Goal: Transaction & Acquisition: Purchase product/service

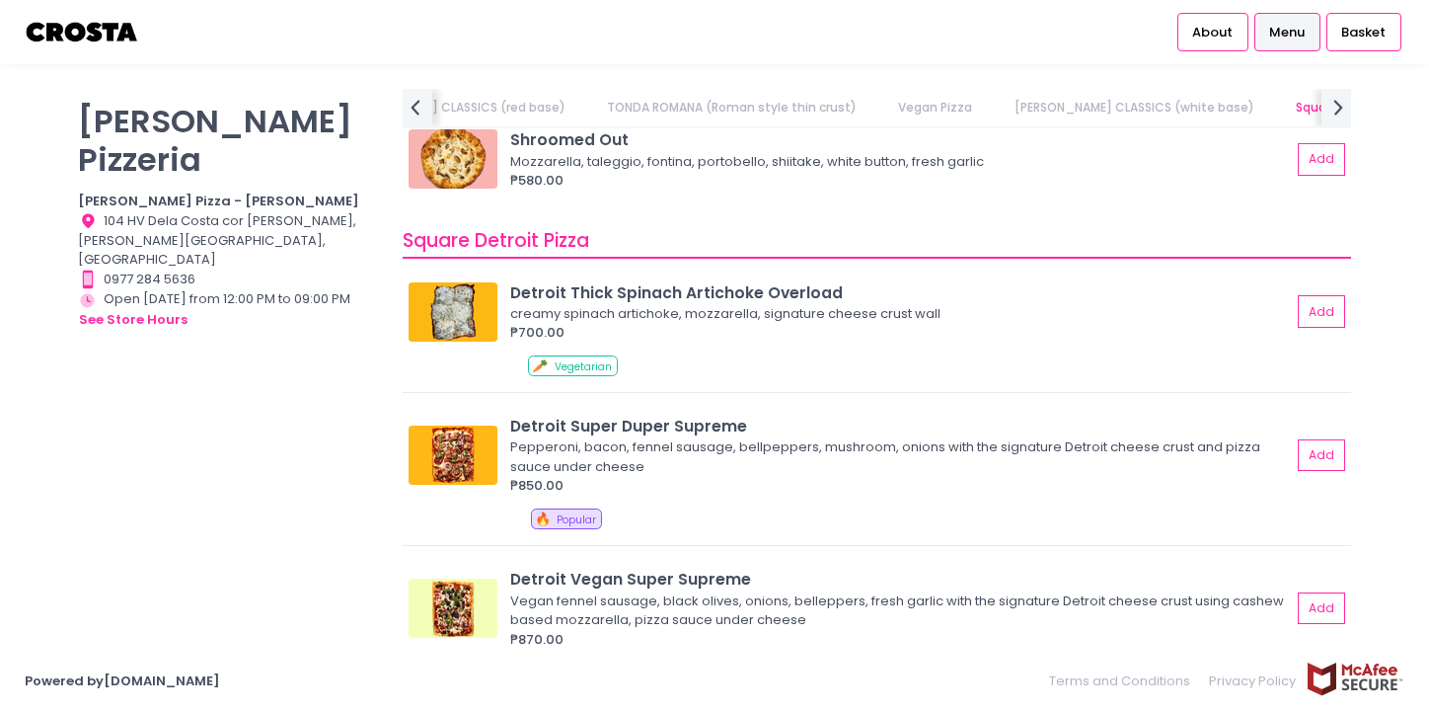
scroll to position [2215, 0]
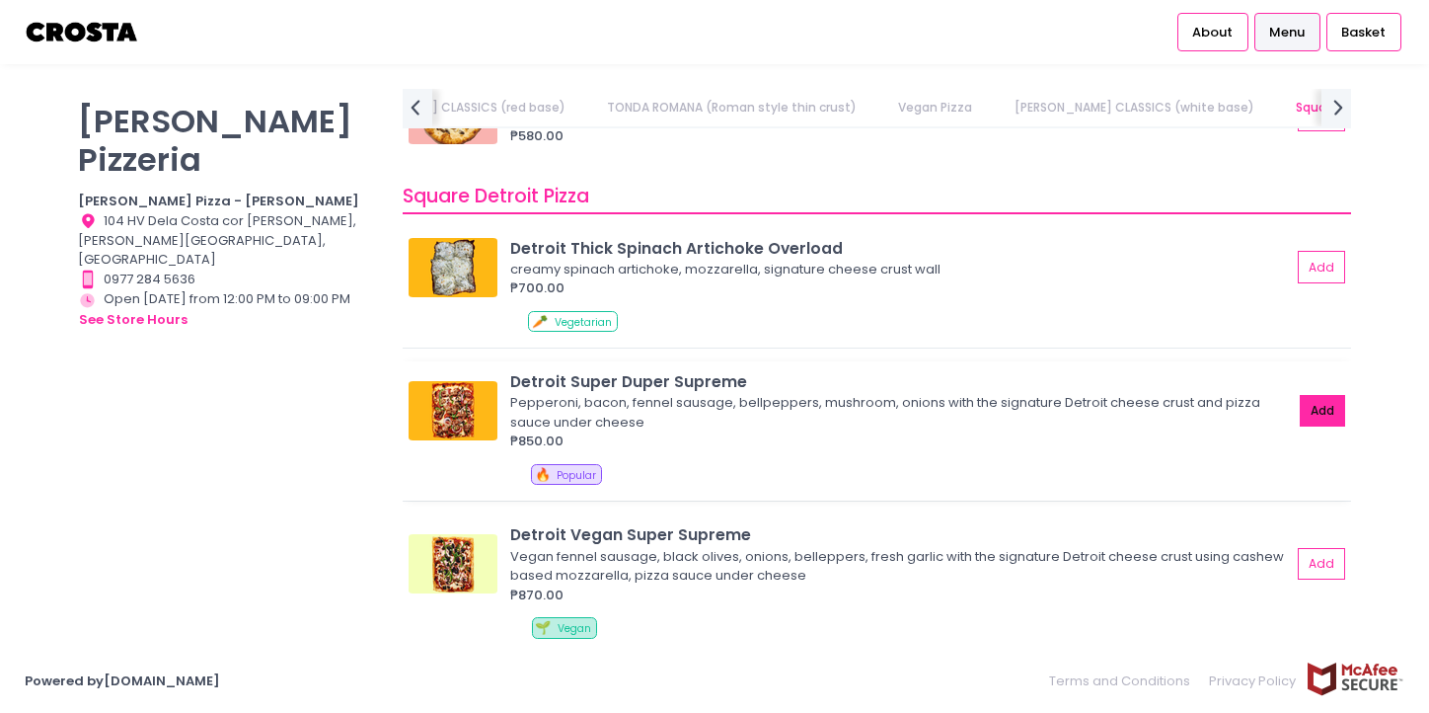
click at [1323, 418] on button "Add" at bounding box center [1322, 411] width 45 height 33
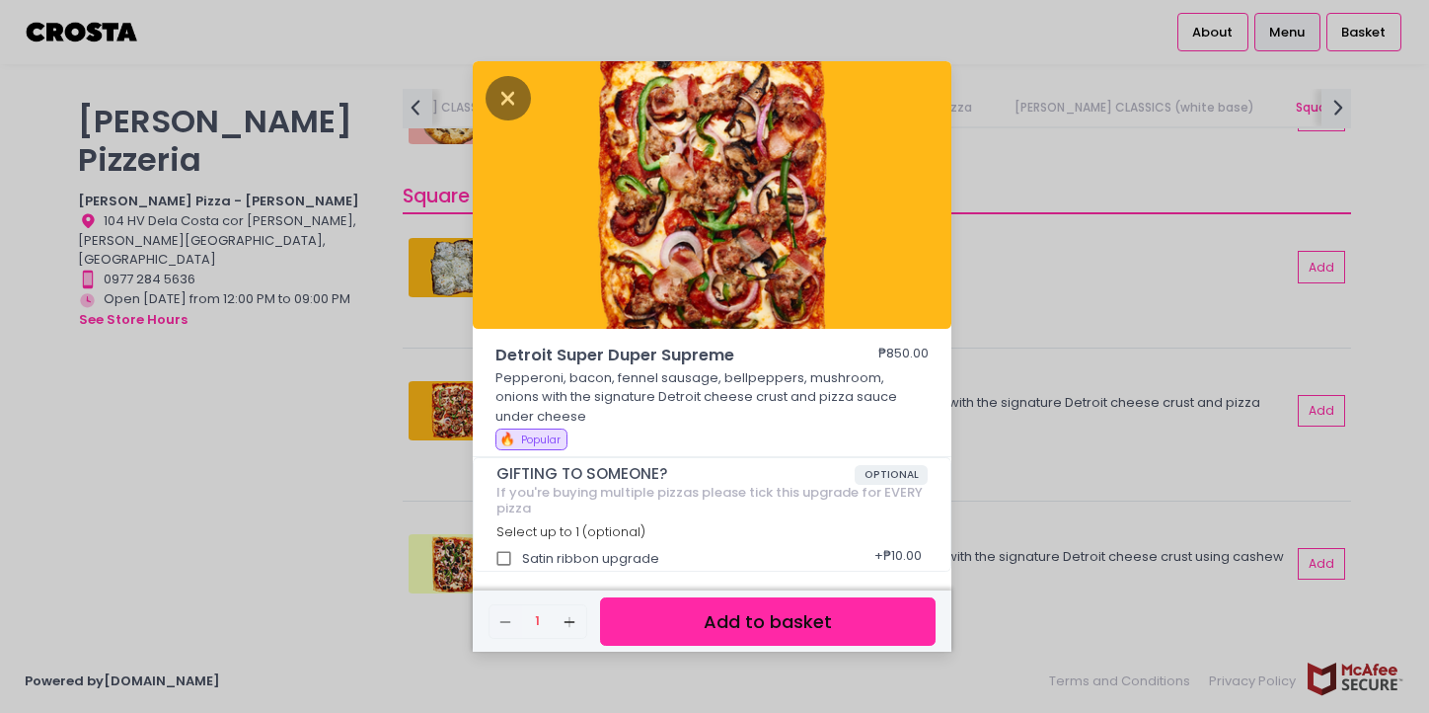
click at [732, 617] on button "Add to basket" at bounding box center [768, 621] width 336 height 48
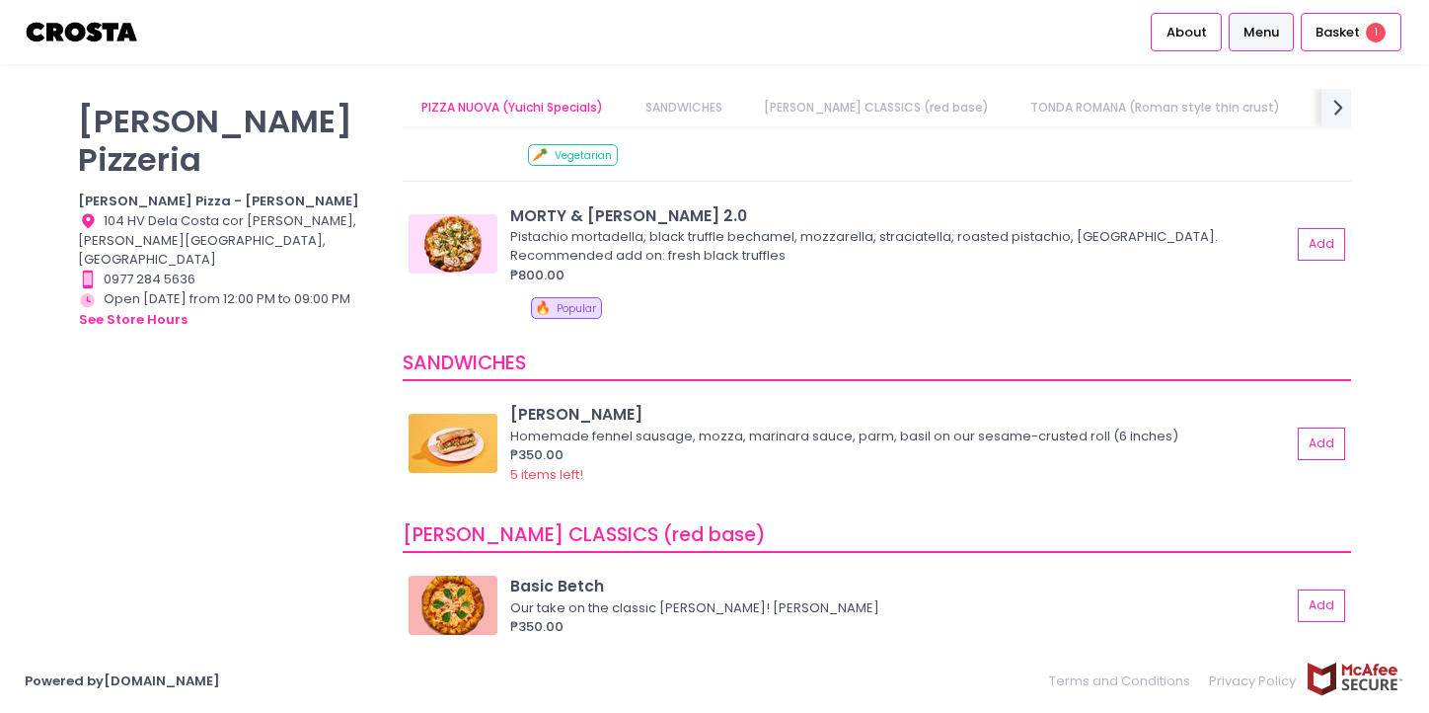
scroll to position [0, 0]
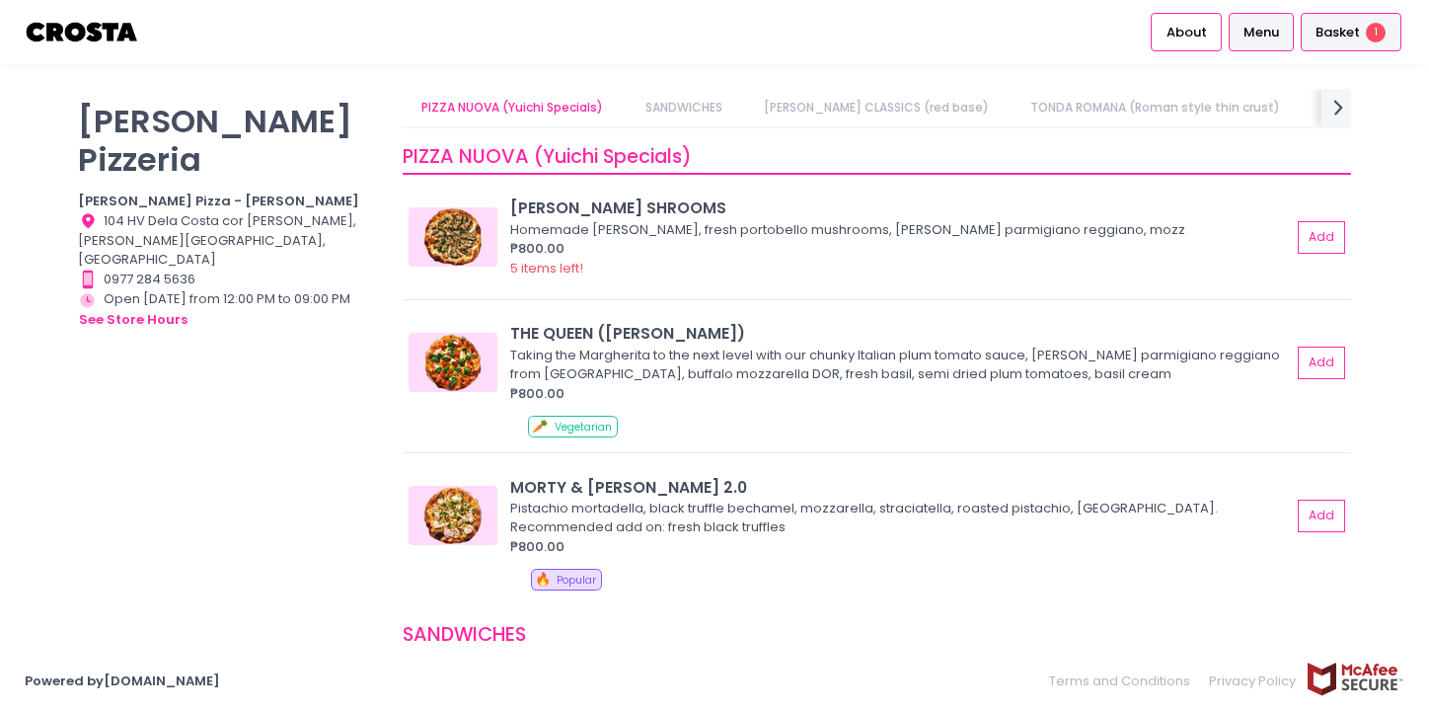
click at [1362, 20] on div "Basket 1" at bounding box center [1351, 32] width 101 height 38
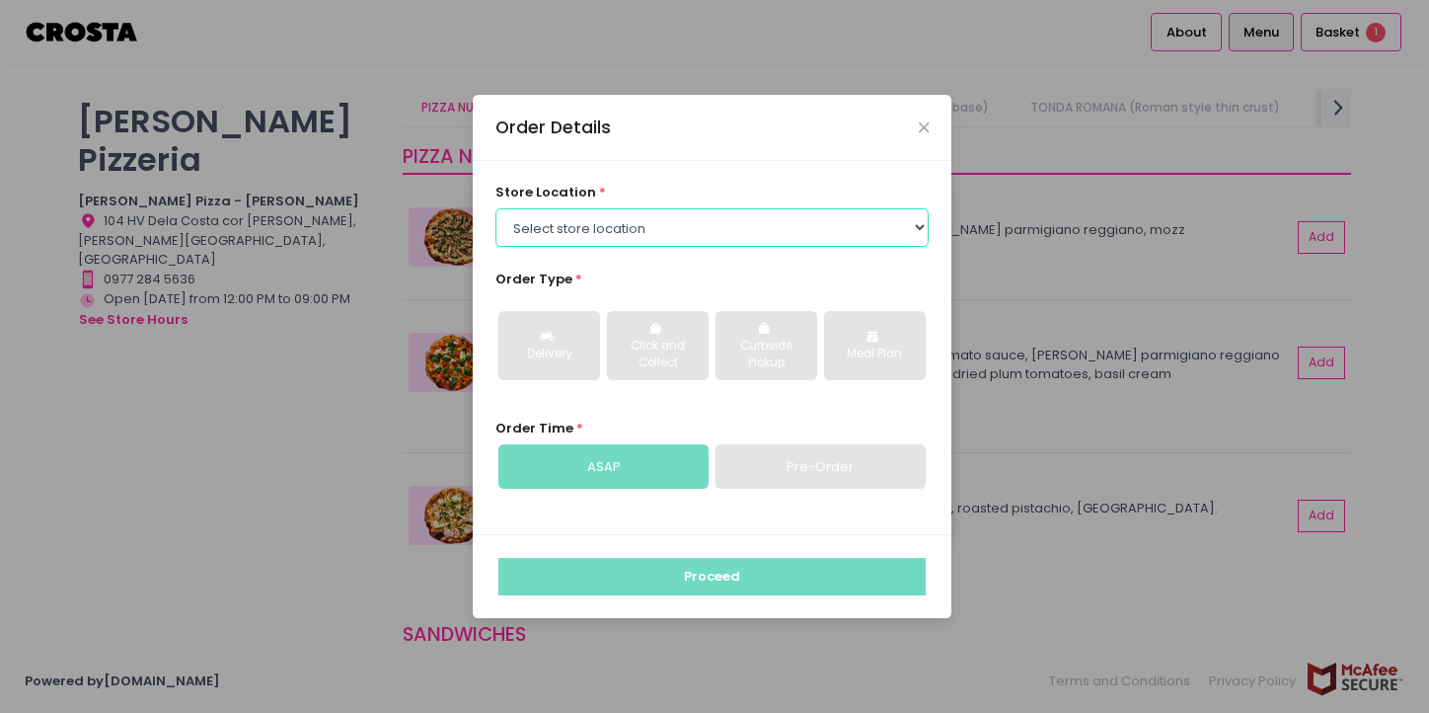
click at [706, 221] on select "Select store location Crosta Pizza - Salcedo Crosta Pizza - San Juan" at bounding box center [712, 227] width 434 height 38
select select "5fabb2e53664a8677beaeb89"
click at [495, 208] on select "Select store location Crosta Pizza - Salcedo Crosta Pizza - San Juan" at bounding box center [712, 227] width 434 height 38
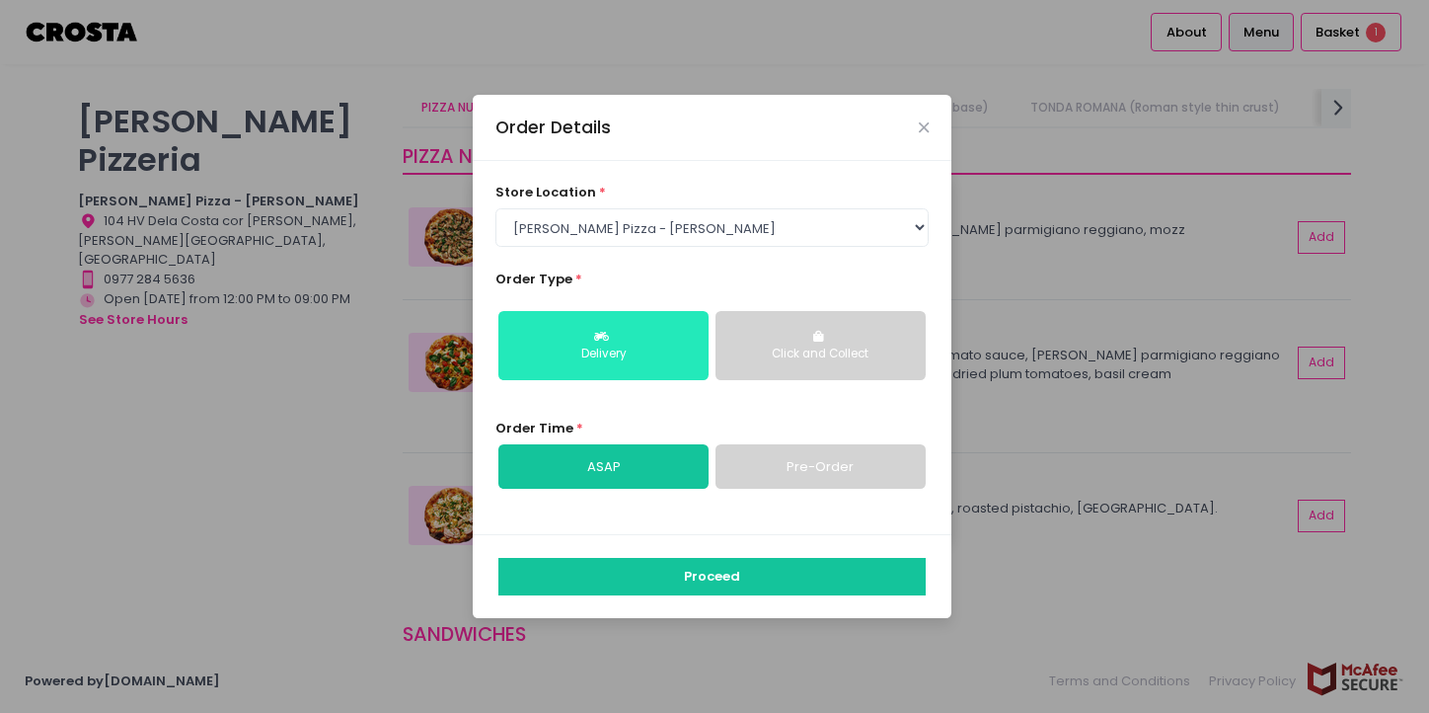
click at [640, 369] on button "Delivery" at bounding box center [603, 345] width 210 height 69
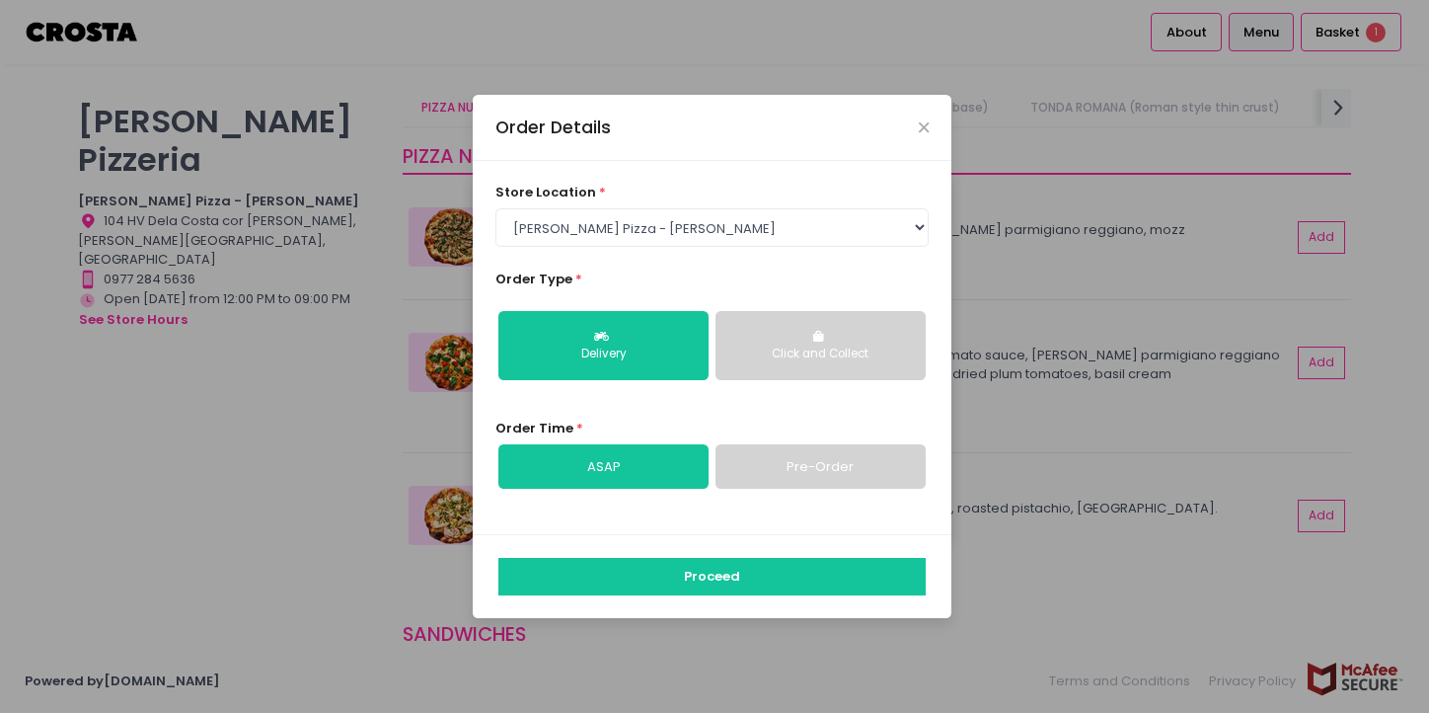
click at [796, 475] on link "Pre-Order" at bounding box center [821, 466] width 210 height 45
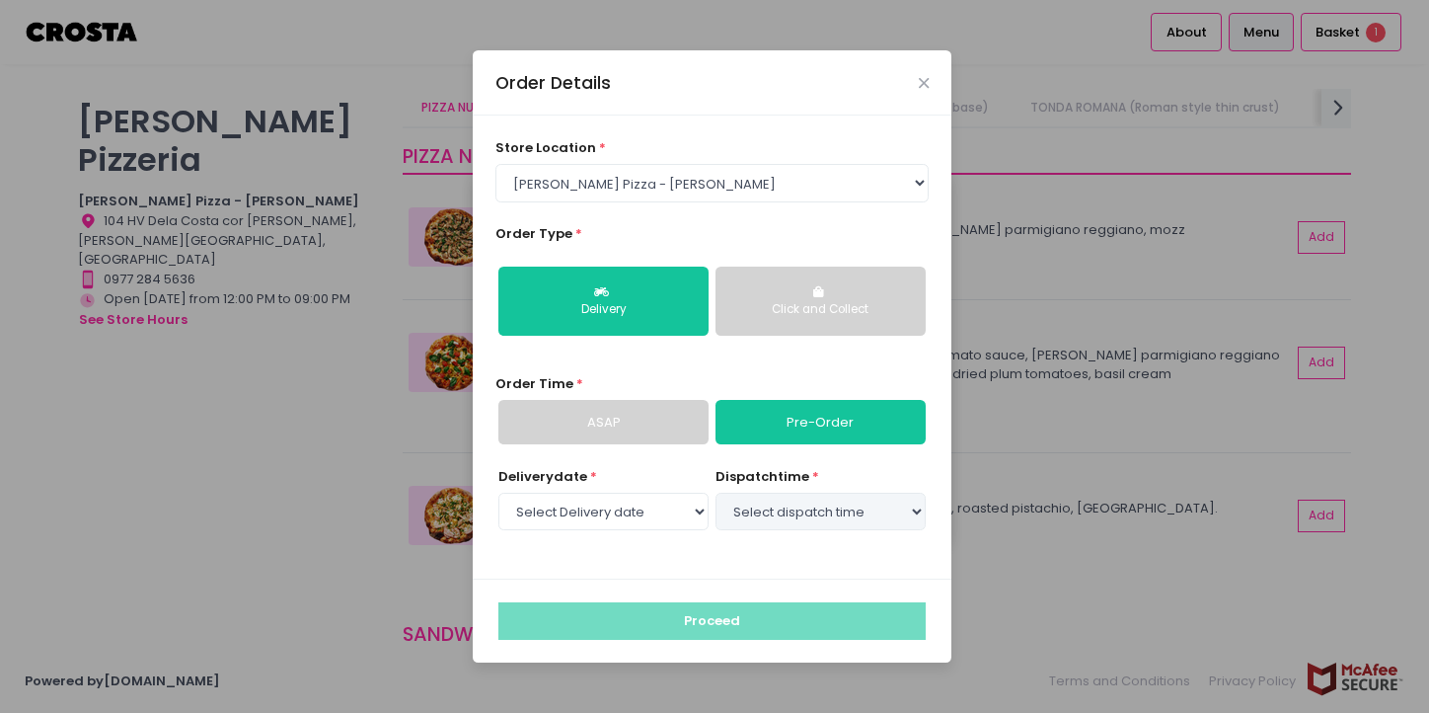
select select "2025-10-01"
click at [738, 511] on select "Select dispatch time 03:00 PM - 03:30 PM 03:30 PM - 04:00 PM 04:00 PM - 04:30 P…" at bounding box center [821, 511] width 210 height 38
select select "15:30"
click at [716, 492] on select "Select dispatch time 03:00 PM - 03:30 PM 03:30 PM - 04:00 PM 04:00 PM - 04:30 P…" at bounding box center [821, 511] width 210 height 38
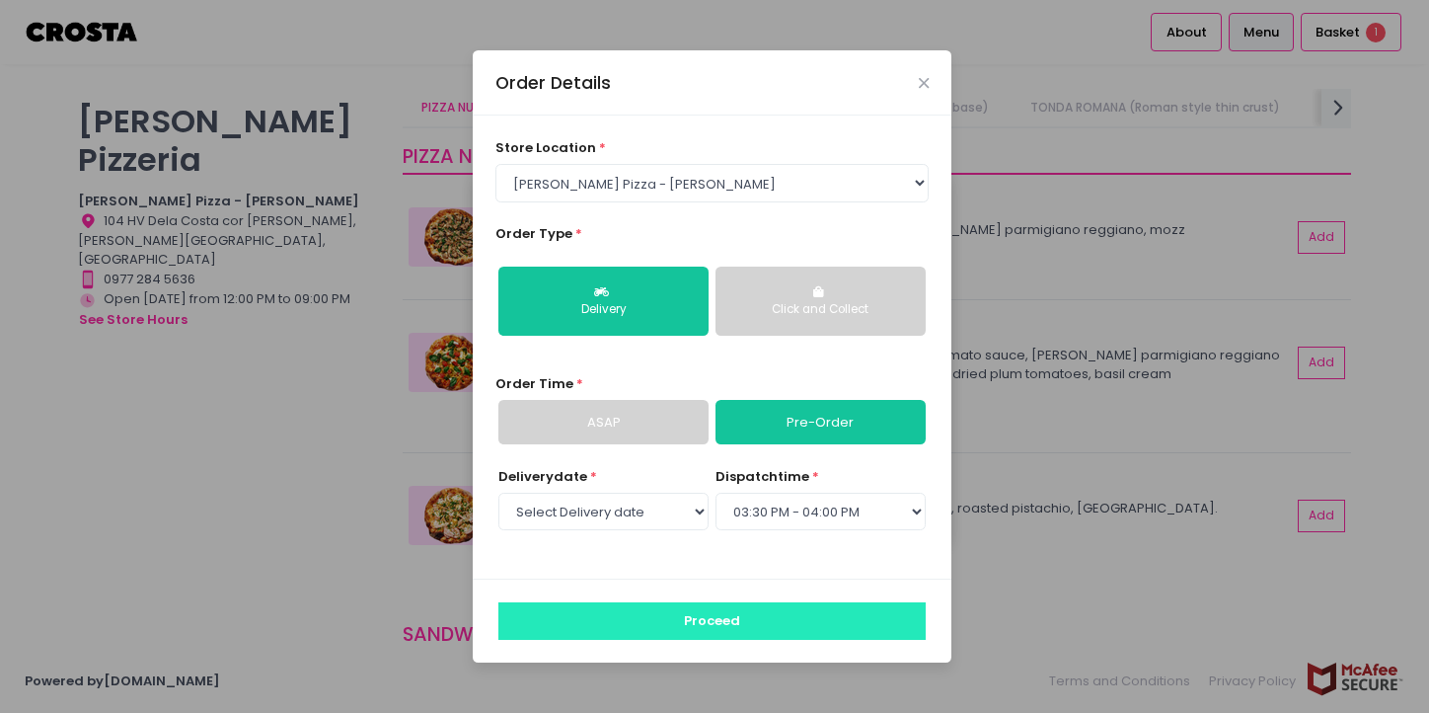
click at [717, 623] on button "Proceed" at bounding box center [711, 621] width 427 height 38
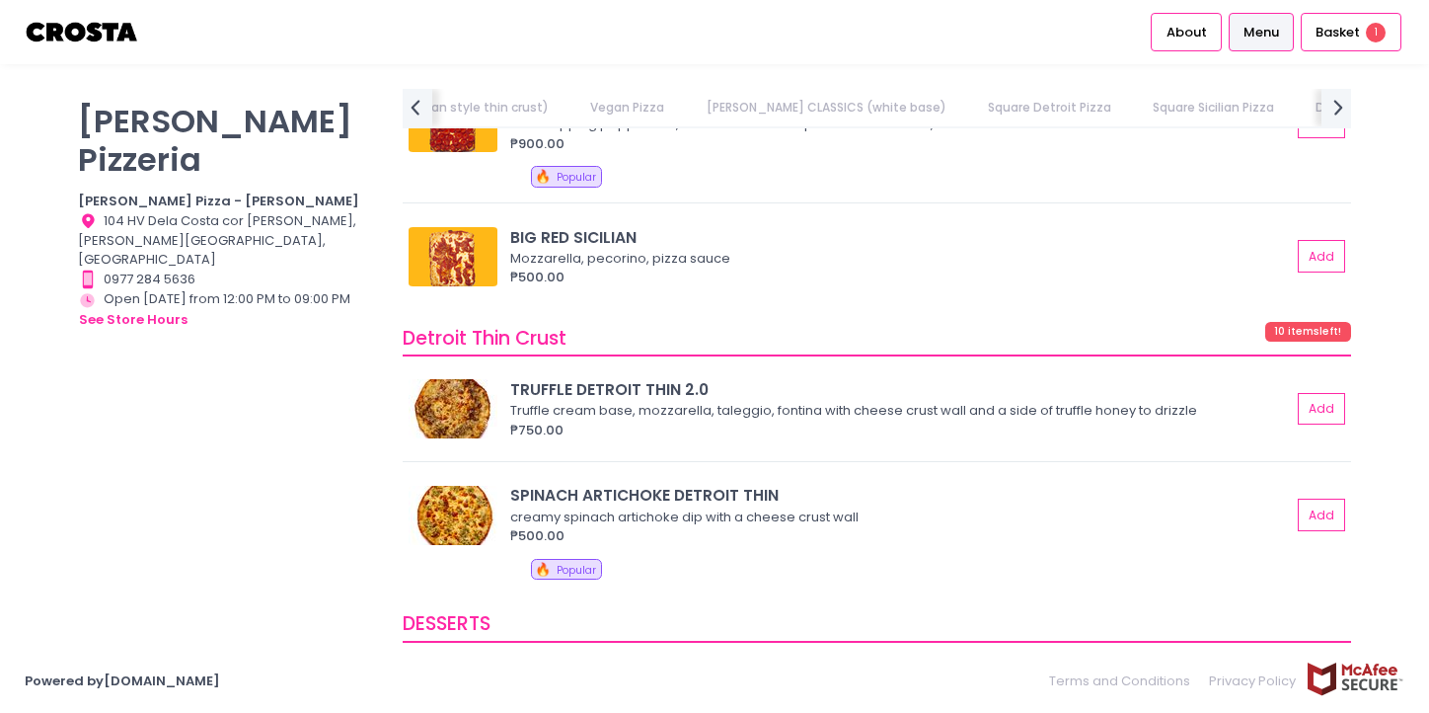
scroll to position [0, 855]
click at [1347, 37] on span "Basket" at bounding box center [1338, 33] width 44 height 20
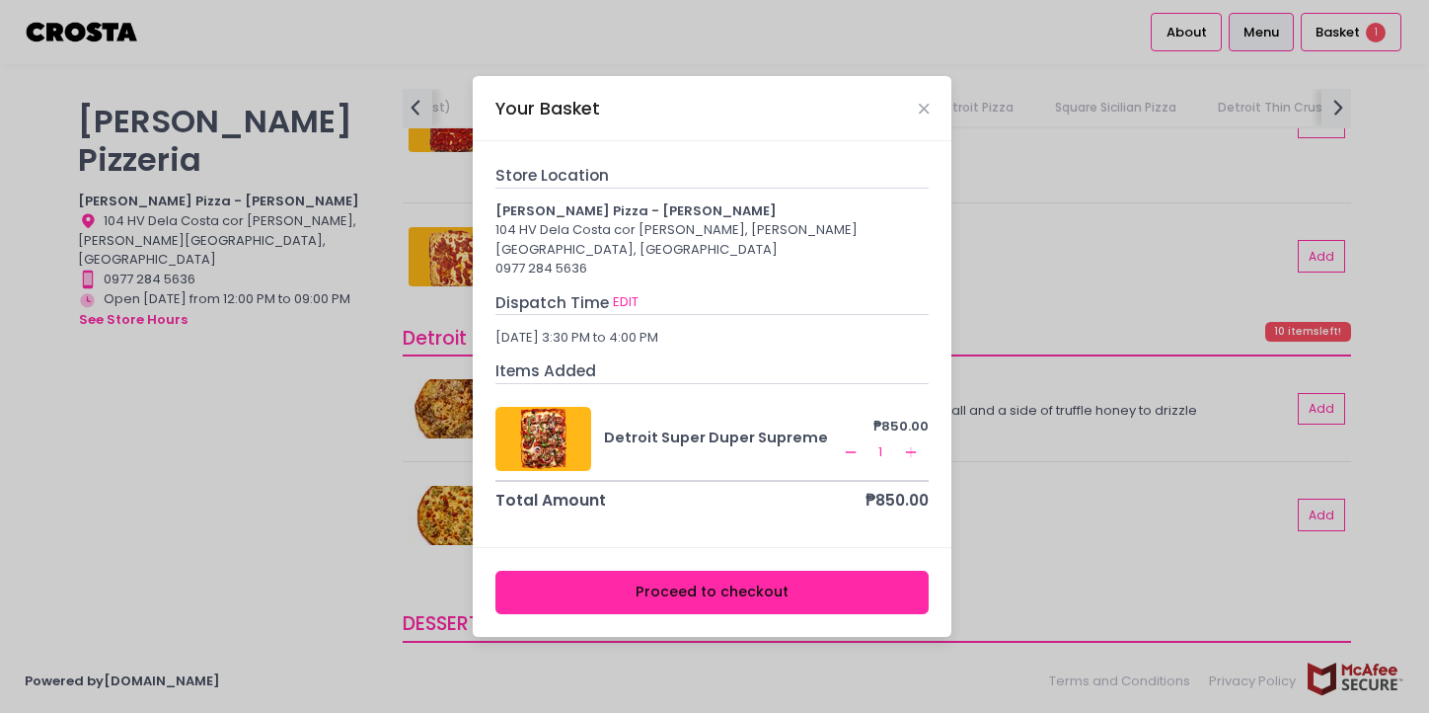
click at [685, 581] on button "Proceed to checkout" at bounding box center [712, 592] width 434 height 44
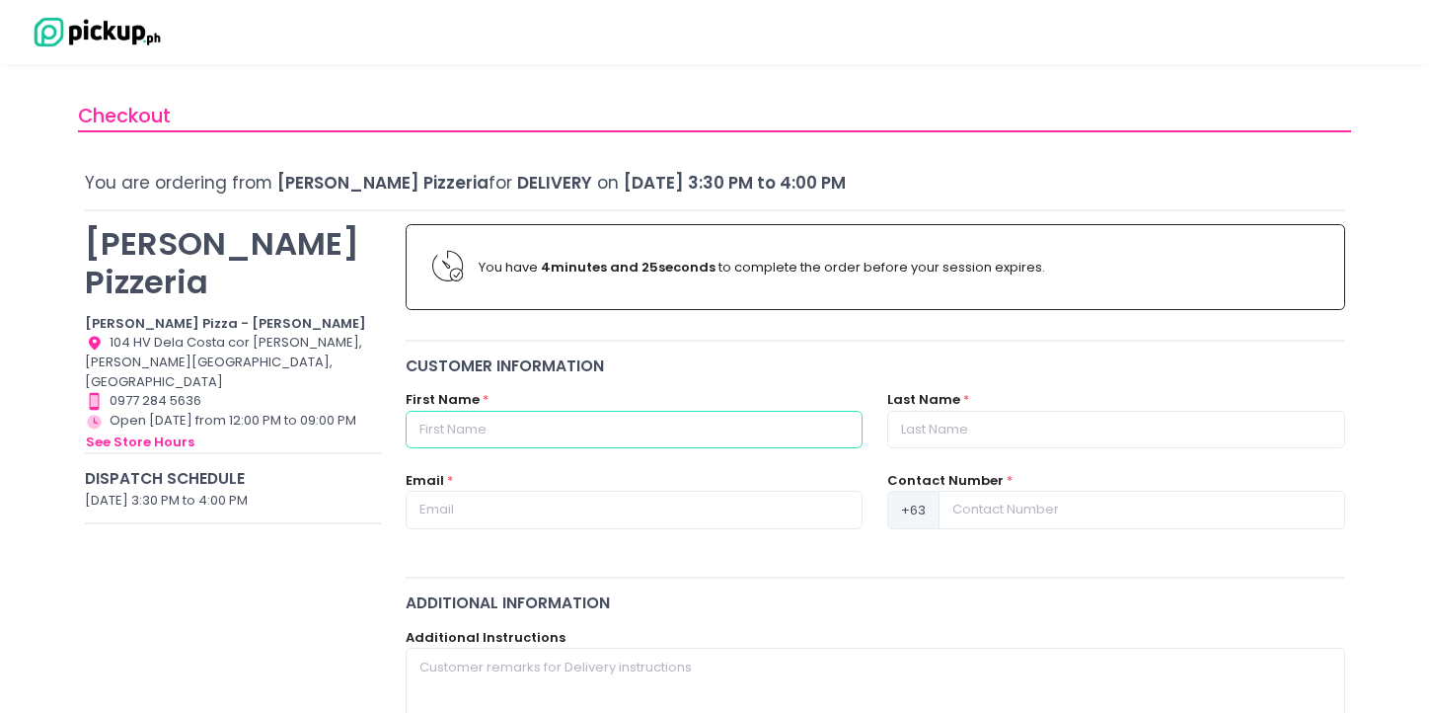
click at [642, 416] on input "text" at bounding box center [634, 430] width 457 height 38
type input "[PERSON_NAME]"
type input "l"
type input "Baes"
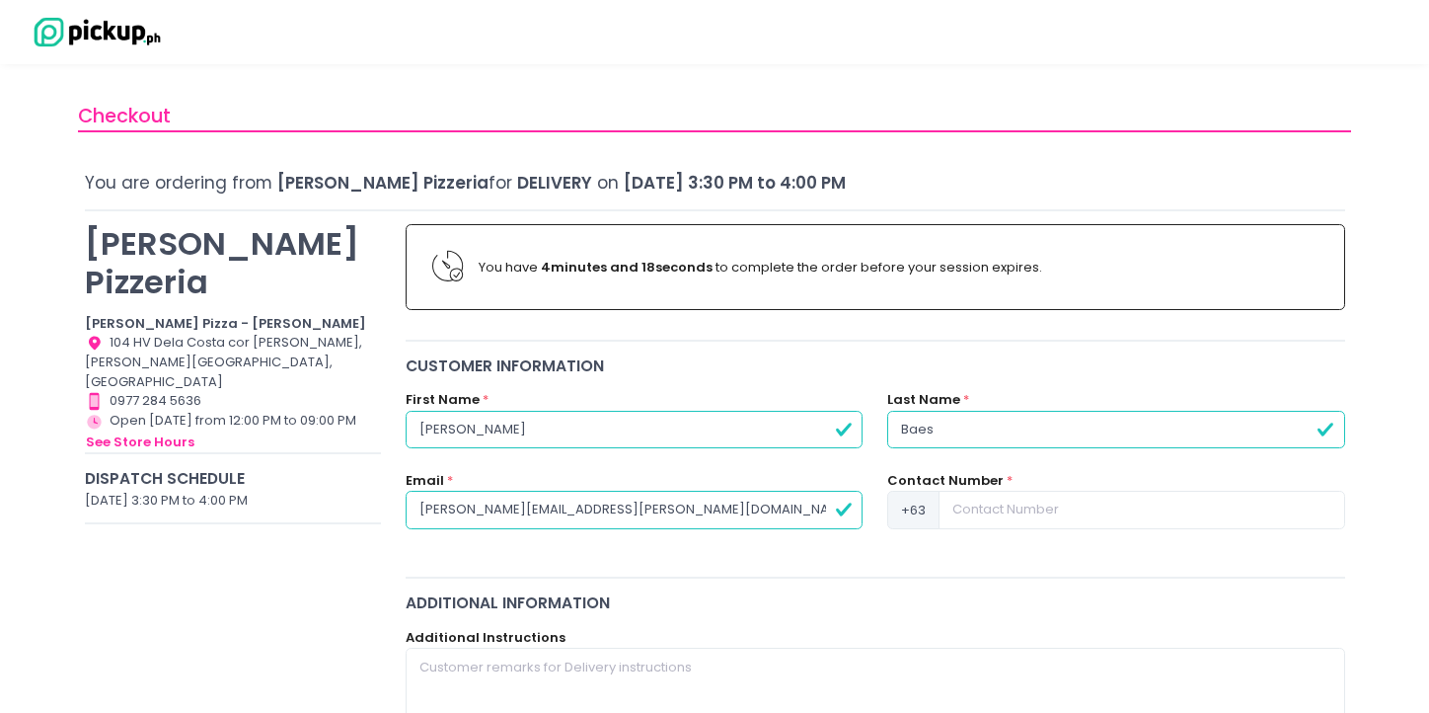
type input "[PERSON_NAME][EMAIL_ADDRESS][PERSON_NAME][DOMAIN_NAME]"
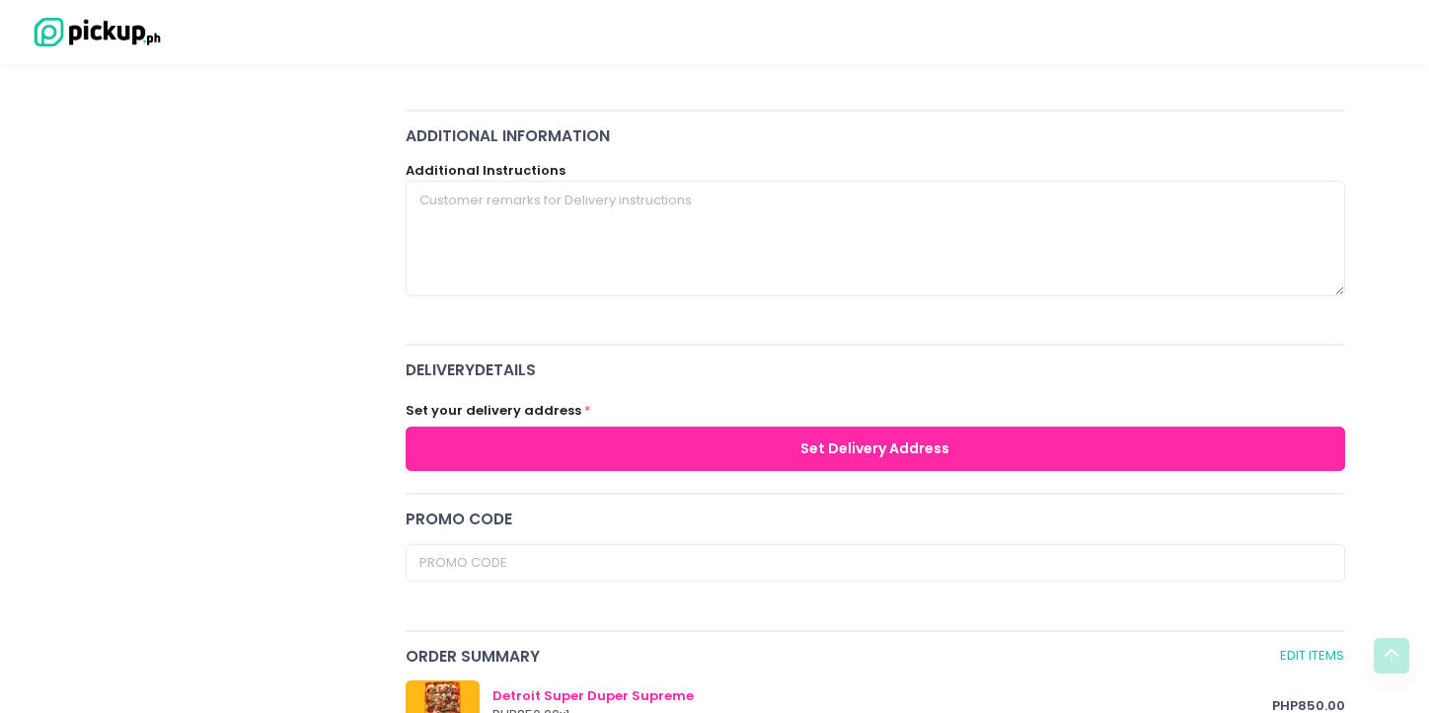
scroll to position [491, 0]
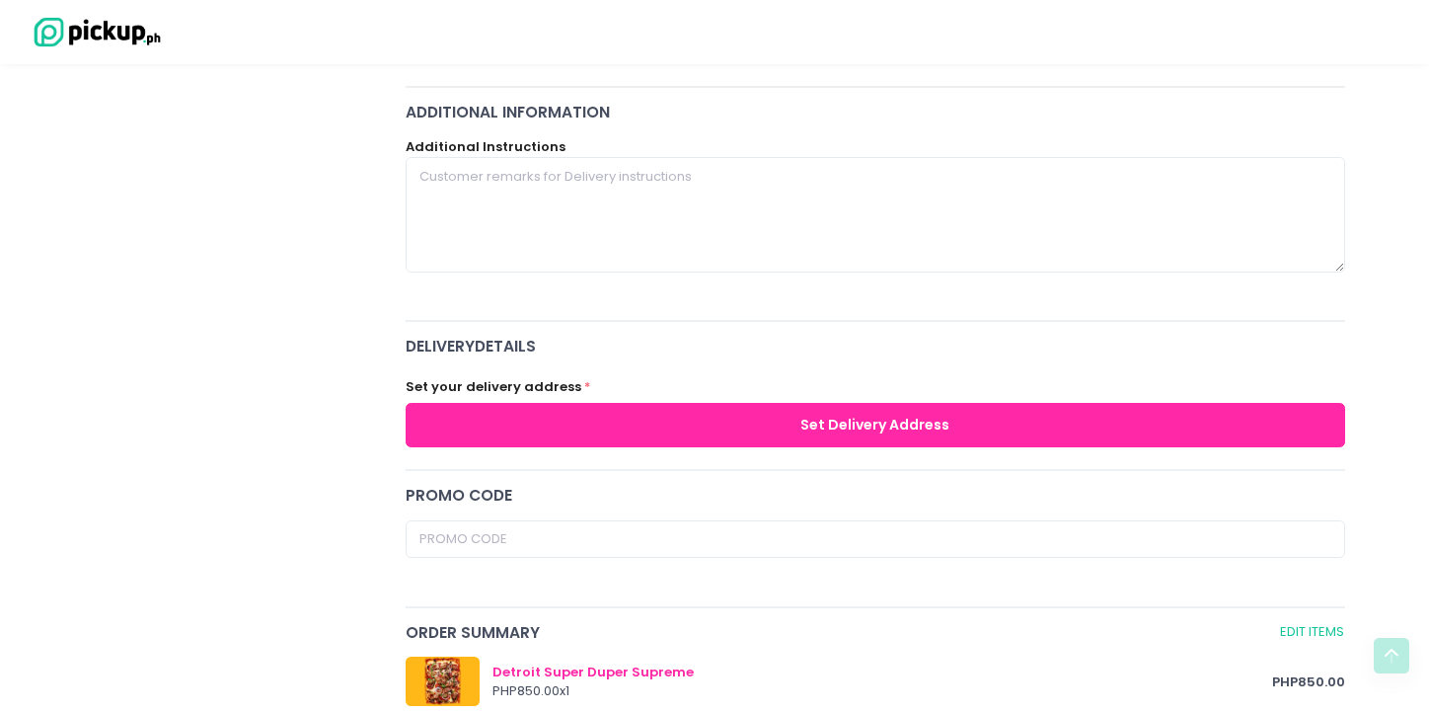
type input "9175096510"
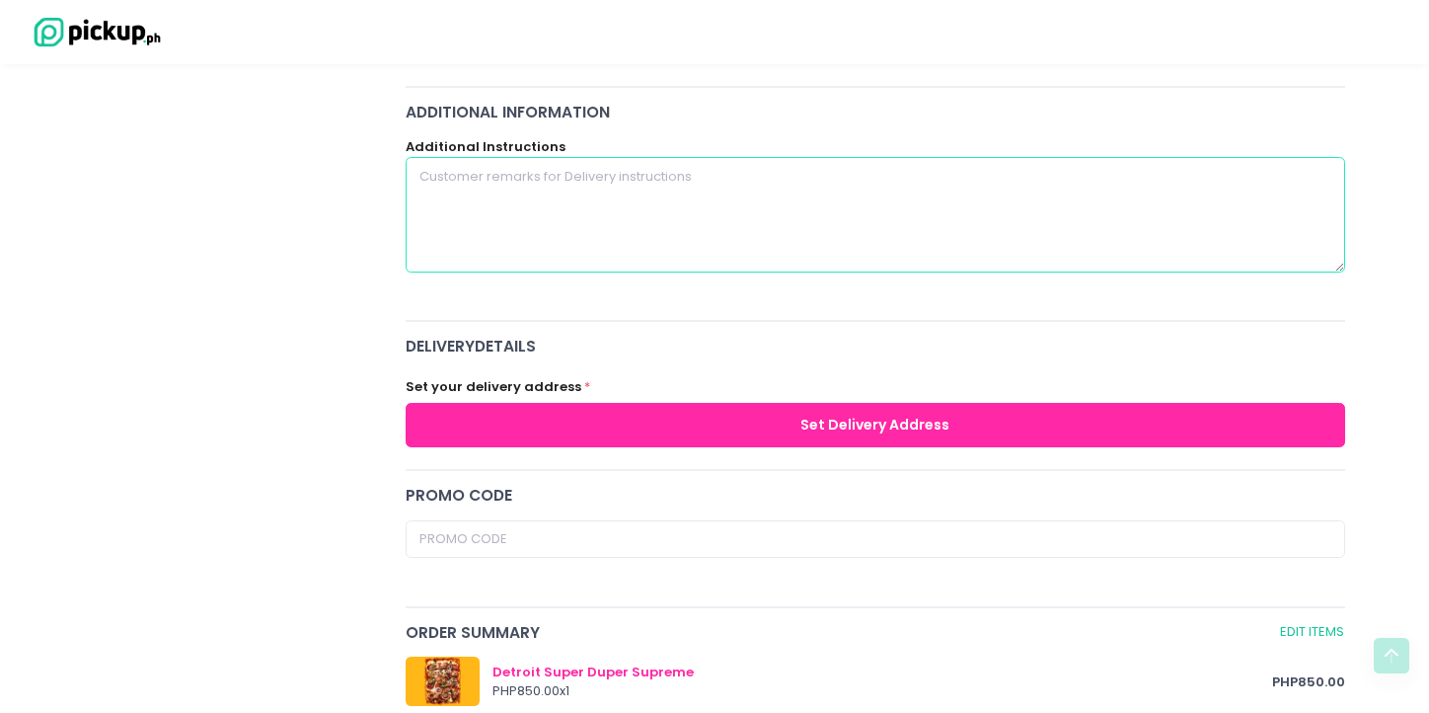
click at [645, 236] on textarea at bounding box center [876, 214] width 940 height 114
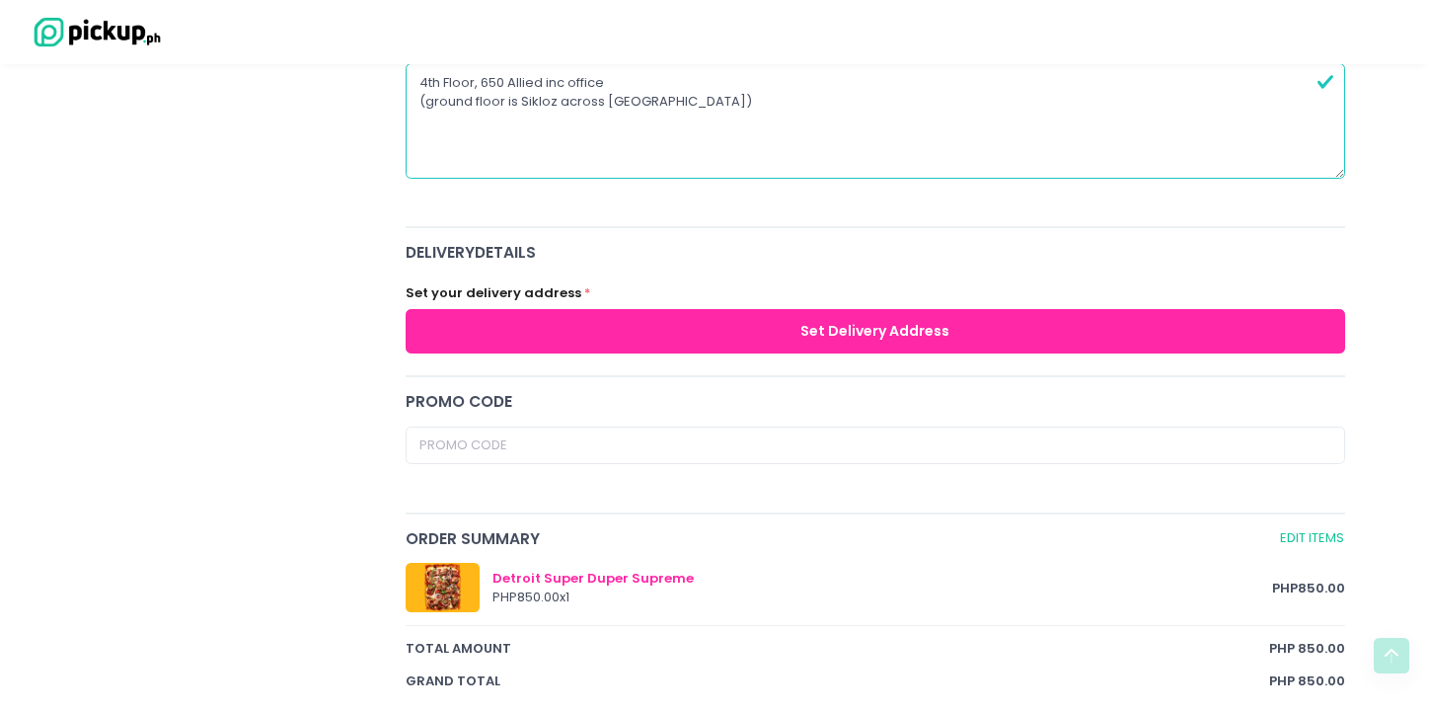
scroll to position [593, 0]
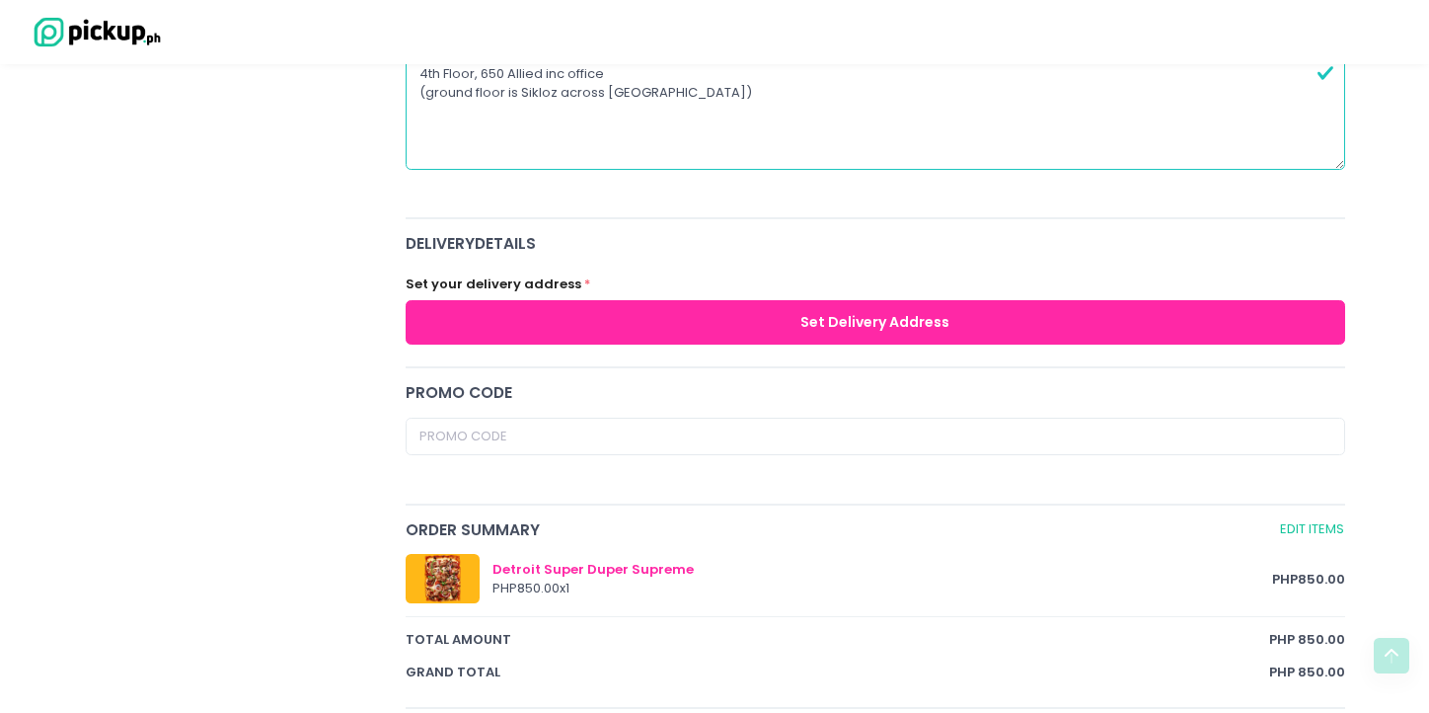
type textarea "4th Floor, 650 Allied inc office (ground floor is Sikloz across [GEOGRAPHIC_DAT…"
click at [665, 318] on button "Set Delivery Address" at bounding box center [876, 322] width 940 height 44
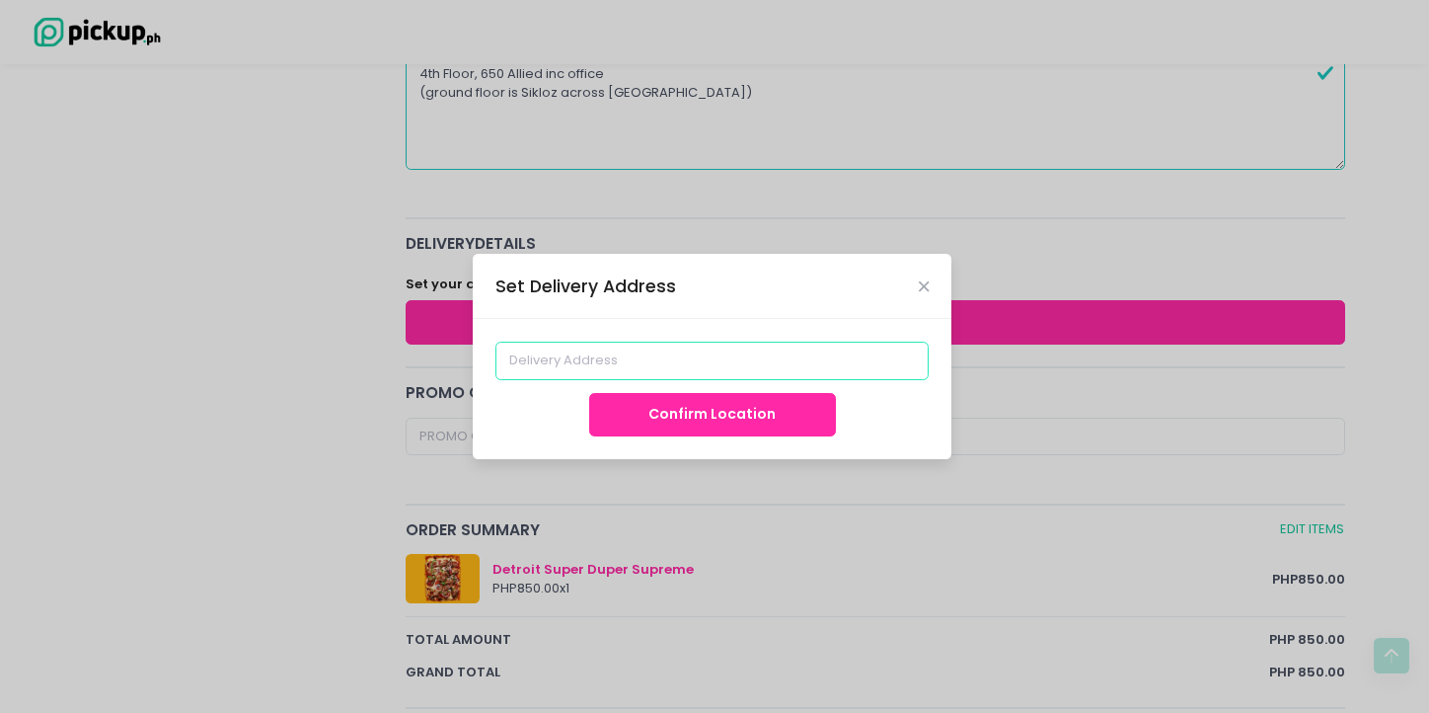
click at [658, 368] on input at bounding box center [712, 360] width 434 height 38
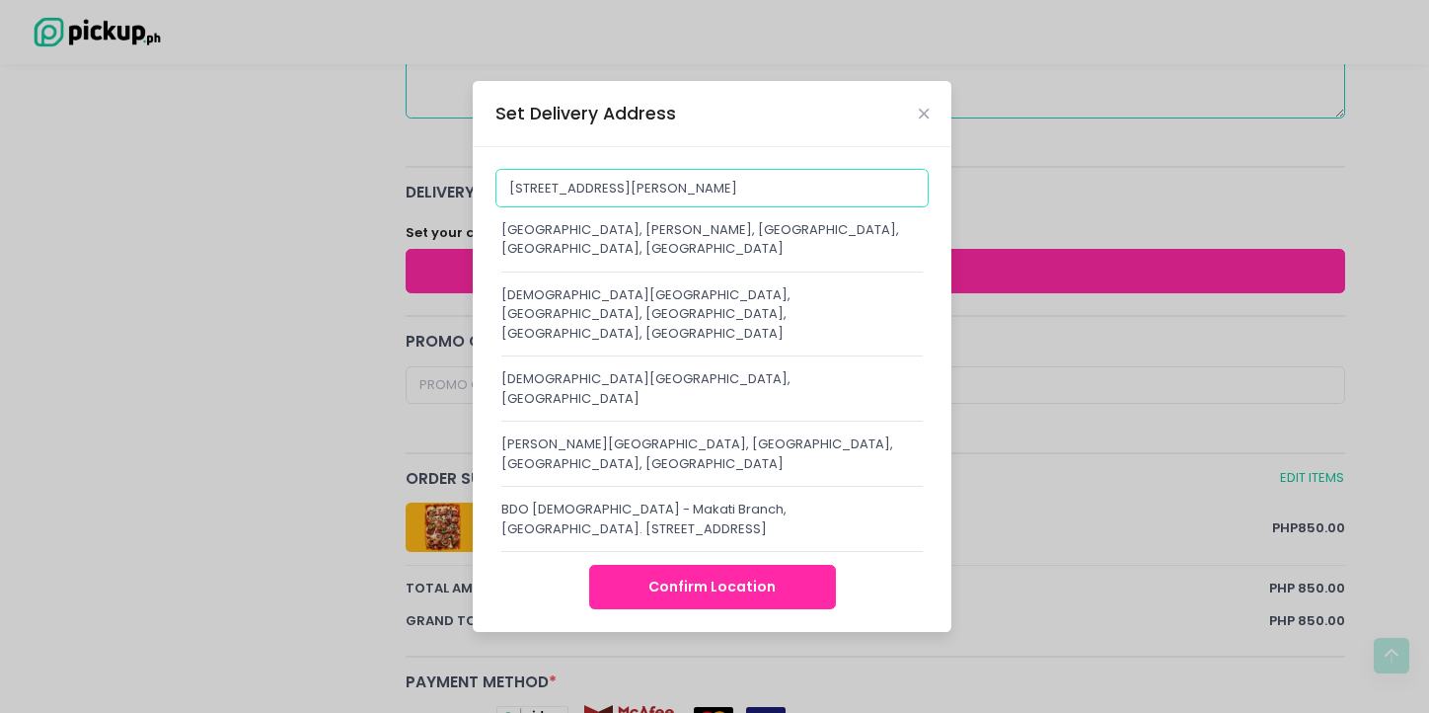
scroll to position [657, 0]
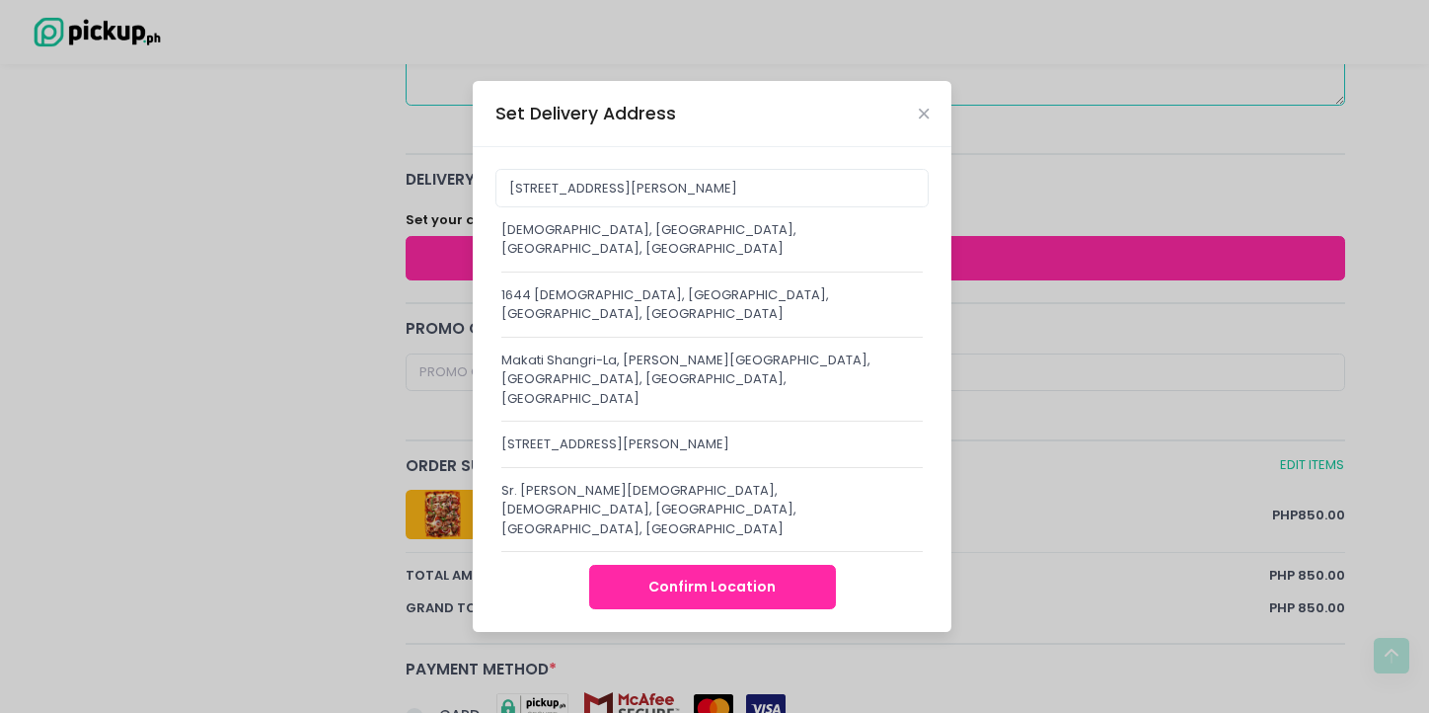
click at [657, 309] on div "1644 [DEMOGRAPHIC_DATA], [GEOGRAPHIC_DATA], [GEOGRAPHIC_DATA], [GEOGRAPHIC_DATA]" at bounding box center [711, 304] width 421 height 38
type input "1644 [DEMOGRAPHIC_DATA], [GEOGRAPHIC_DATA], [GEOGRAPHIC_DATA], [GEOGRAPHIC_DATA]"
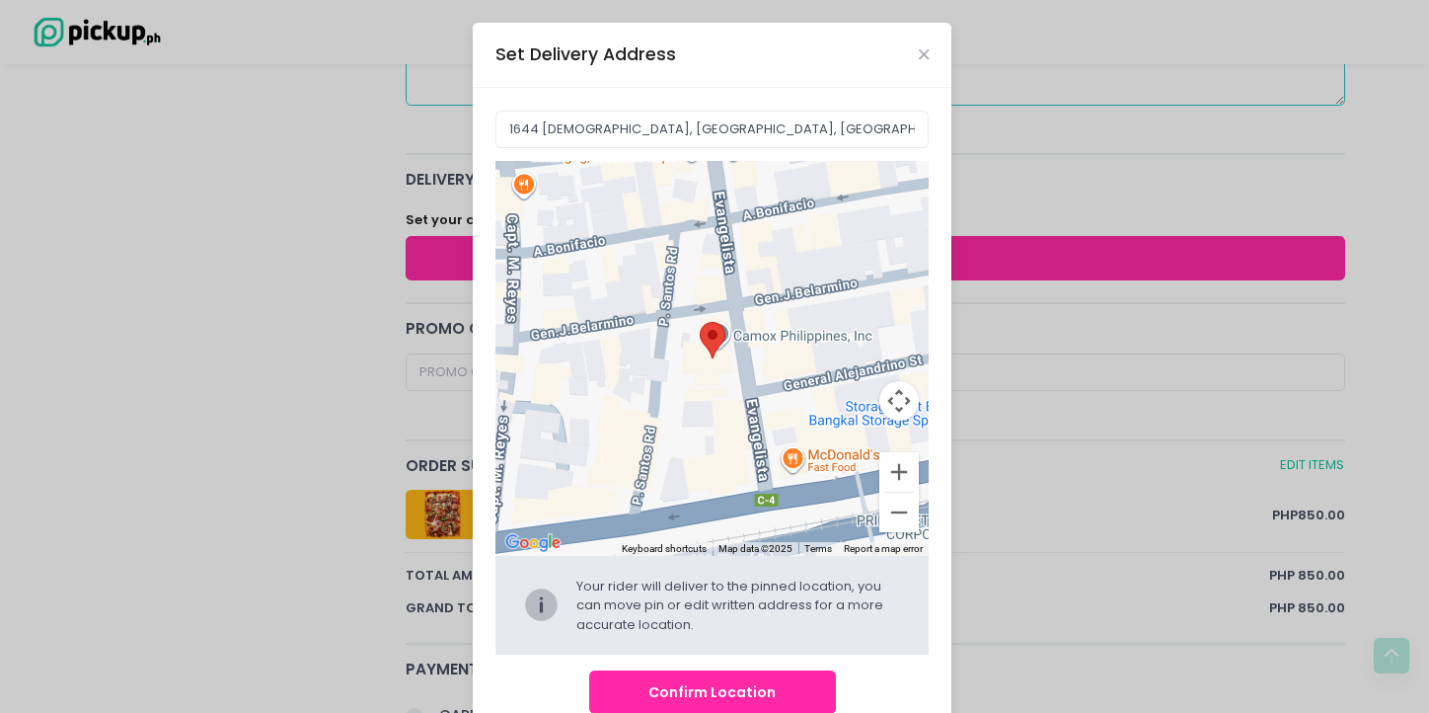
click at [659, 685] on button "Confirm Location" at bounding box center [712, 692] width 247 height 44
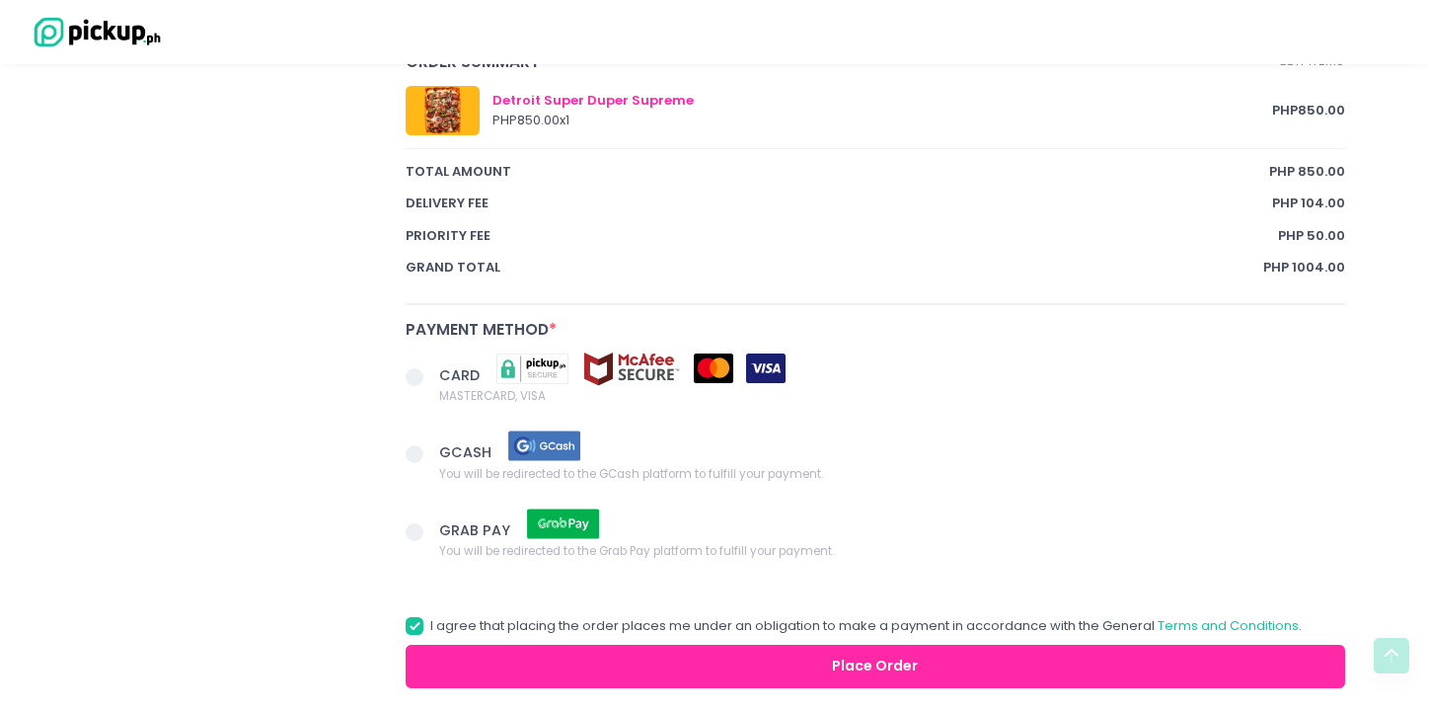
scroll to position [1237, 0]
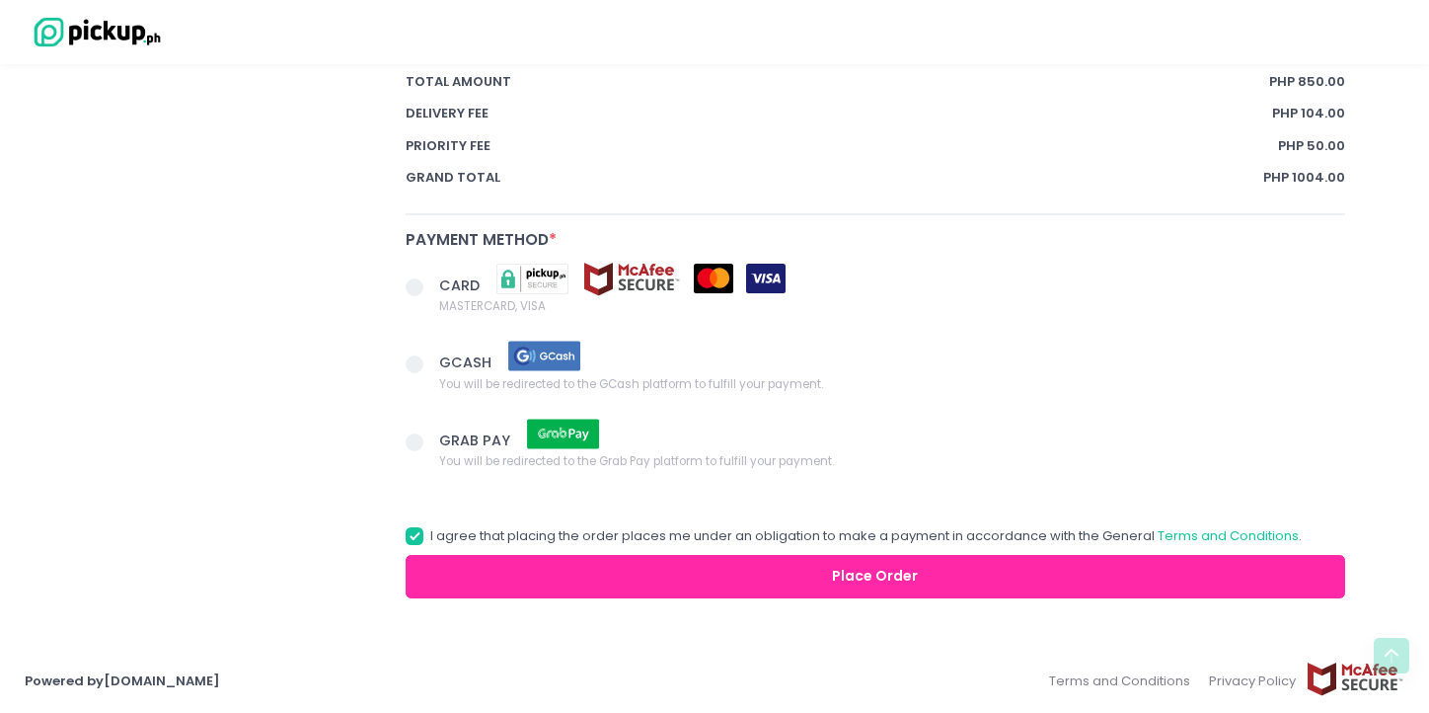
click at [417, 362] on span at bounding box center [415, 364] width 18 height 18
click at [430, 362] on input "GCASH You will be redirected to the GCash platform to fulfill your payment." at bounding box center [436, 360] width 13 height 13
click at [725, 577] on button "Place Order" at bounding box center [876, 577] width 940 height 44
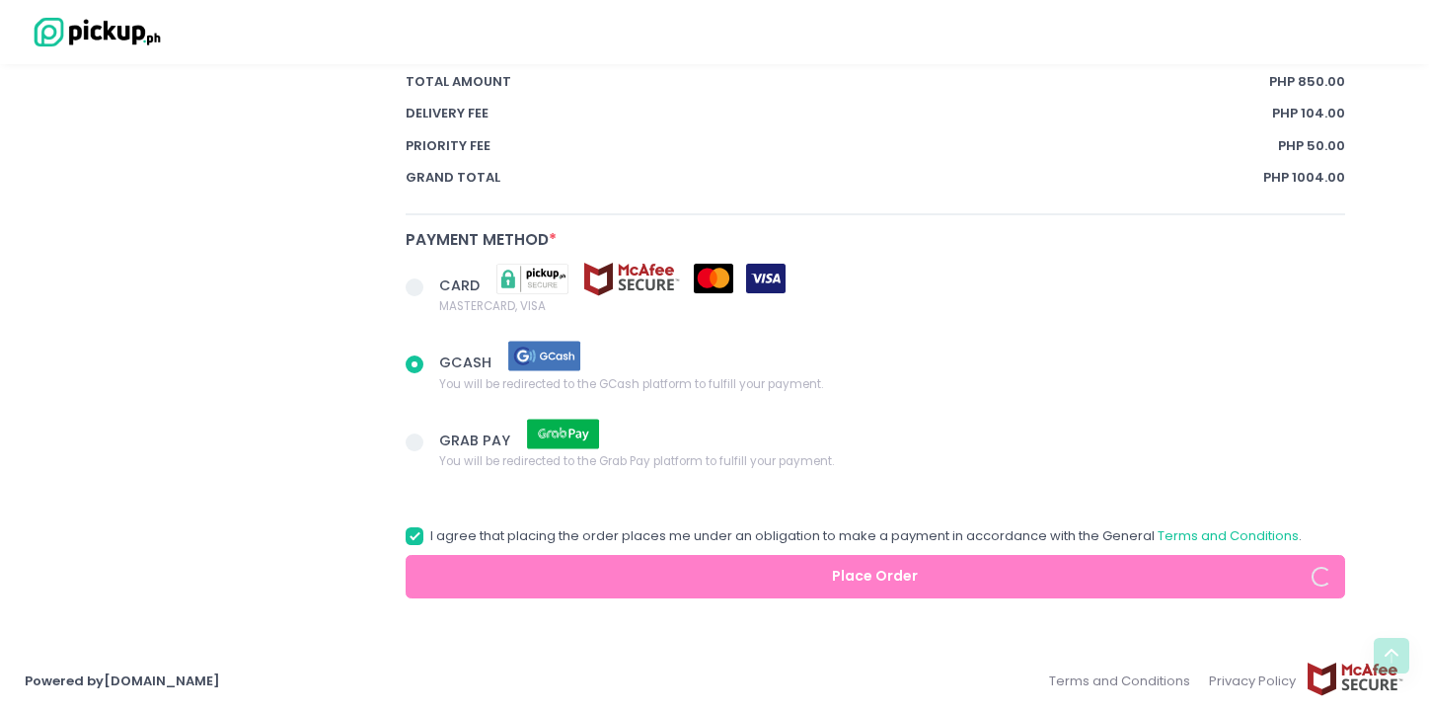
radio input "true"
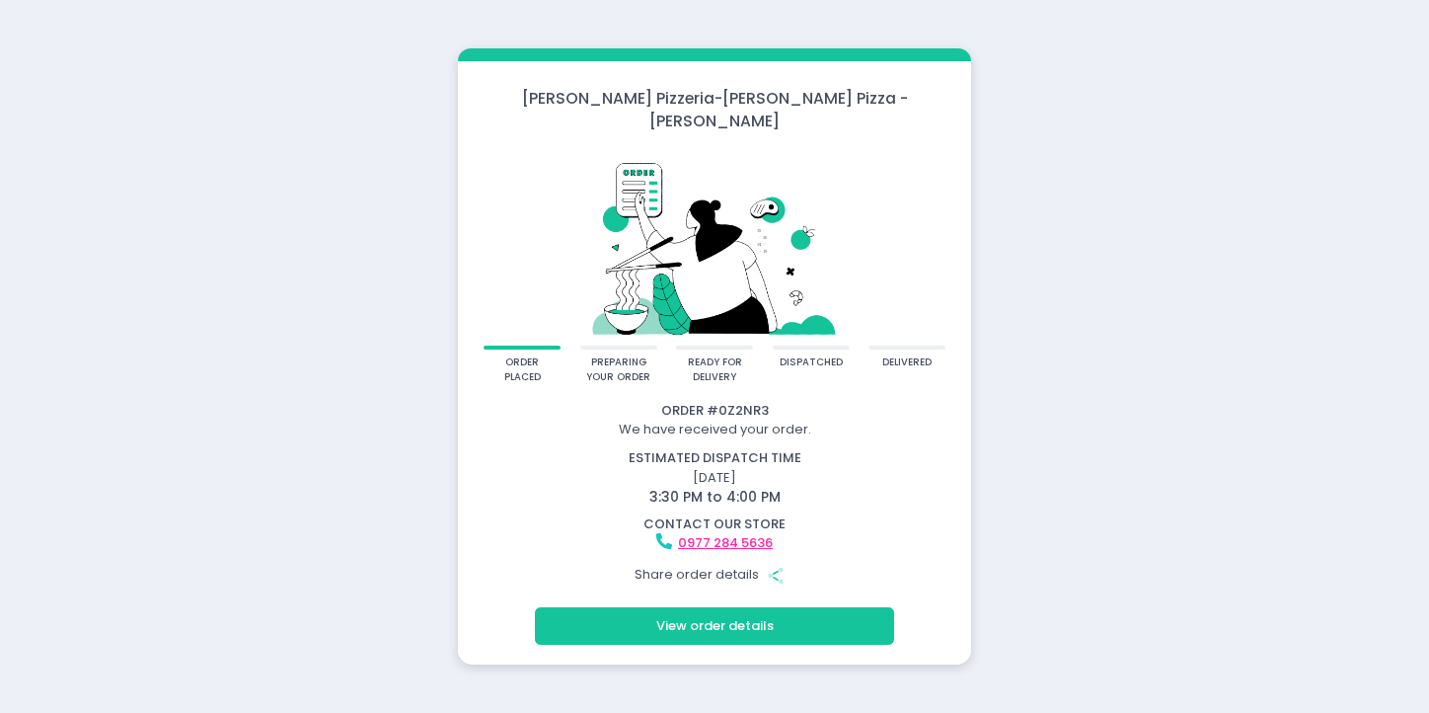
click at [746, 556] on div "Share order details Share Created with Sketch." at bounding box center [714, 575] width 507 height 38
click at [743, 567] on div "Share order details Share Created with Sketch." at bounding box center [714, 575] width 507 height 38
click at [773, 570] on icon "button" at bounding box center [776, 575] width 6 height 11
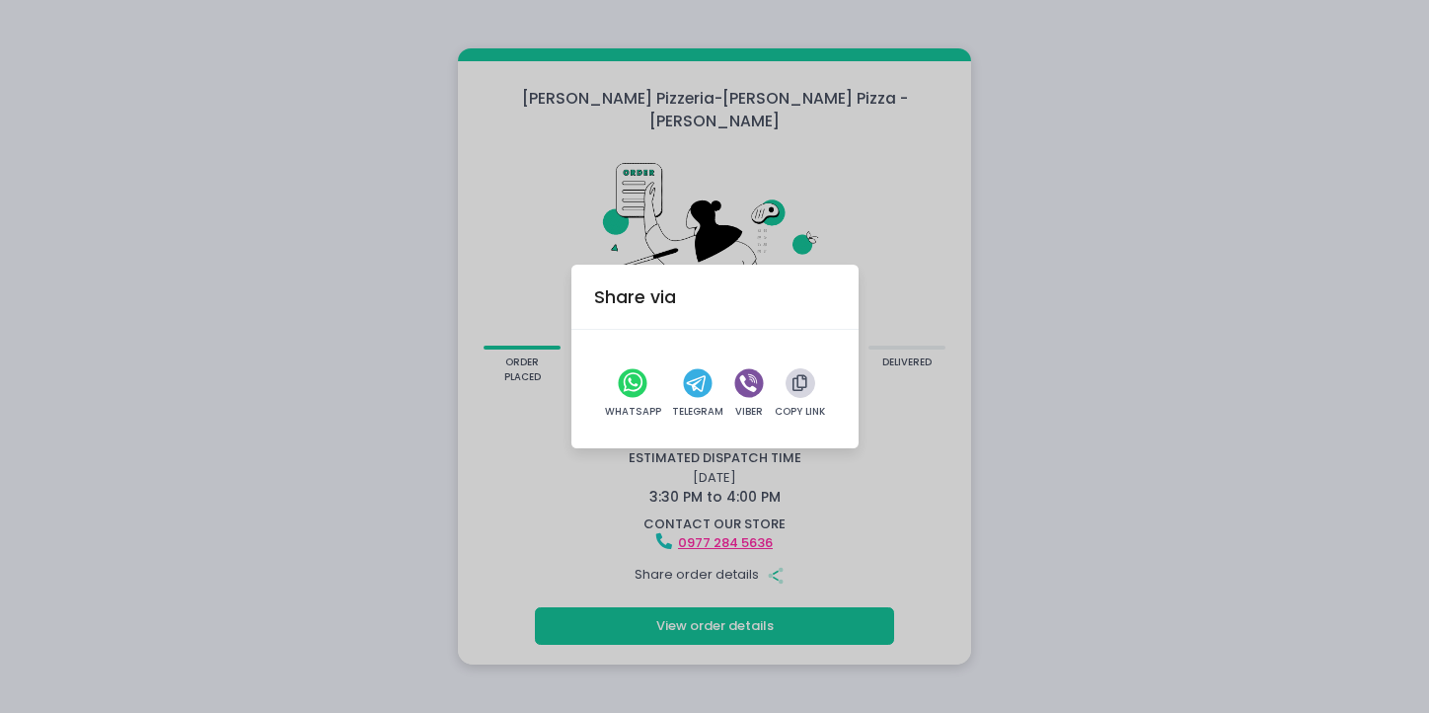
click at [797, 380] on icon "button" at bounding box center [800, 383] width 15 height 17
click at [598, 259] on div "Share via WhatsApp Telegram Viber Copy Link" at bounding box center [714, 356] width 1429 height 713
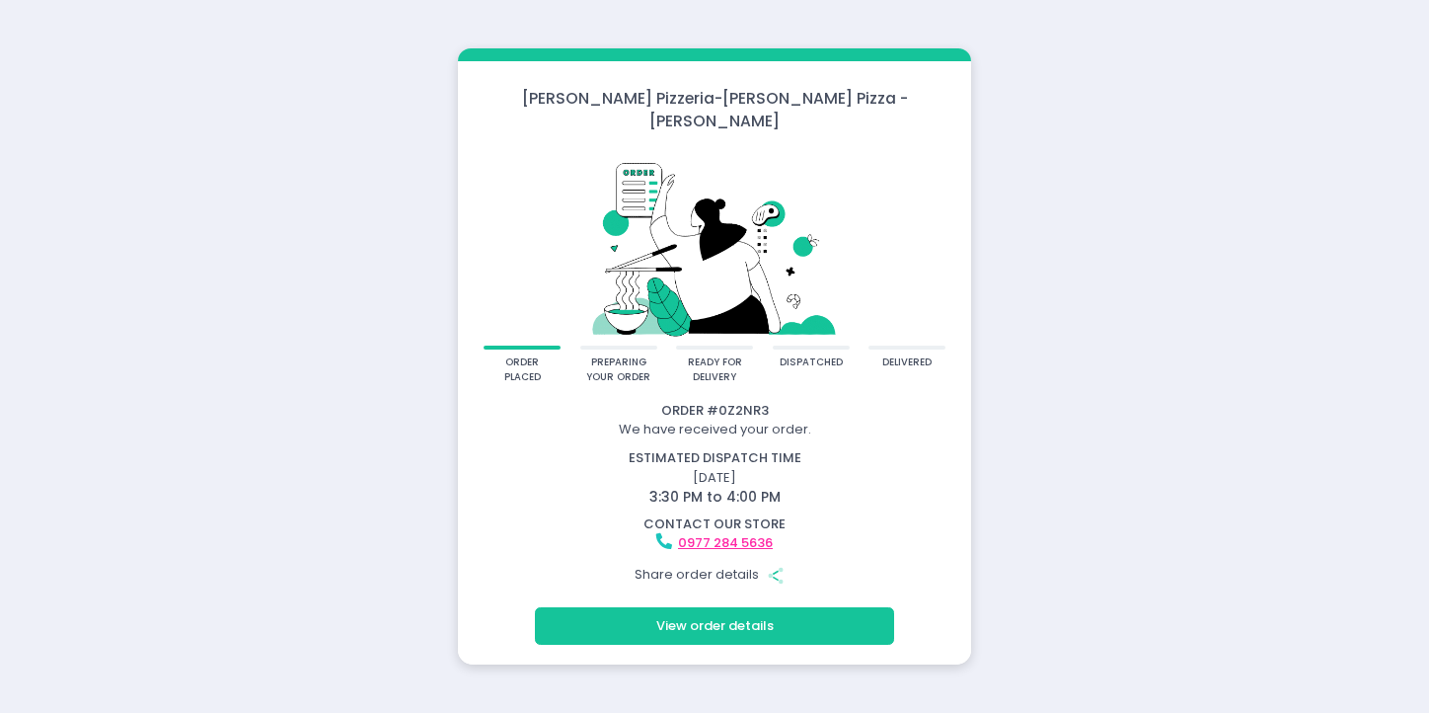
click at [721, 615] on button "View order details" at bounding box center [714, 626] width 359 height 38
